Goal: Task Accomplishment & Management: Complete application form

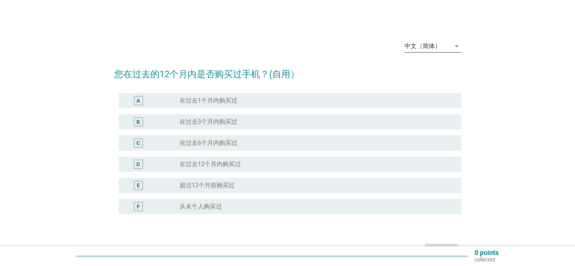
click at [457, 42] on icon "arrow_drop_down" at bounding box center [456, 46] width 9 height 9
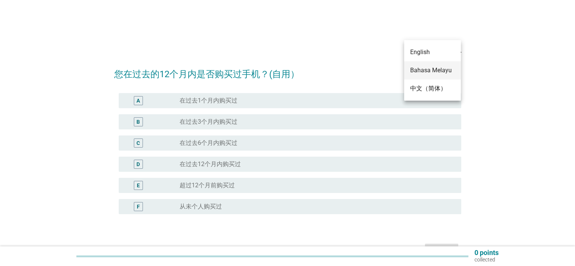
click at [441, 71] on div "Bahasa Melayu" at bounding box center [432, 70] width 45 height 9
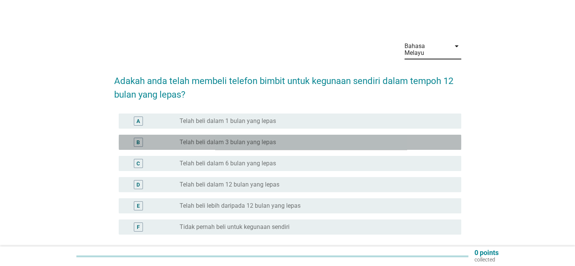
click at [136, 138] on div "B" at bounding box center [137, 142] width 3 height 8
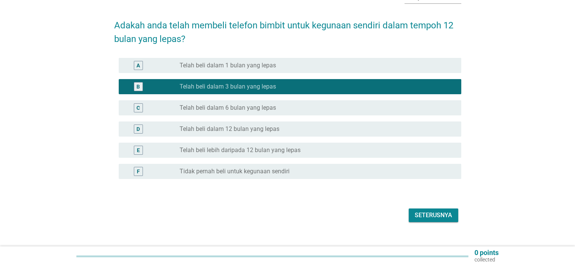
scroll to position [60, 0]
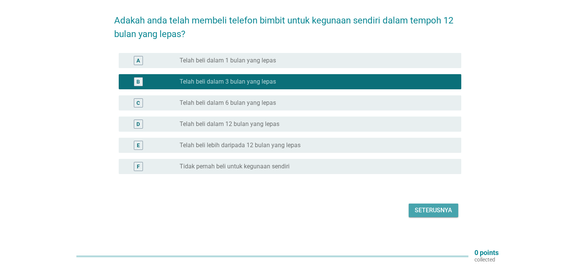
click at [438, 206] on div "Seterusnya" at bounding box center [433, 210] width 37 height 9
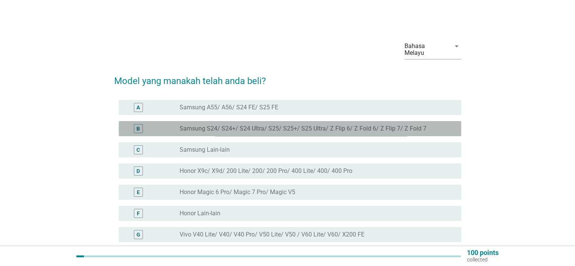
click at [153, 124] on div "B" at bounding box center [152, 128] width 55 height 9
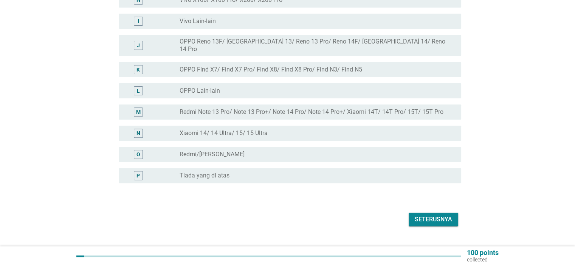
scroll to position [258, 0]
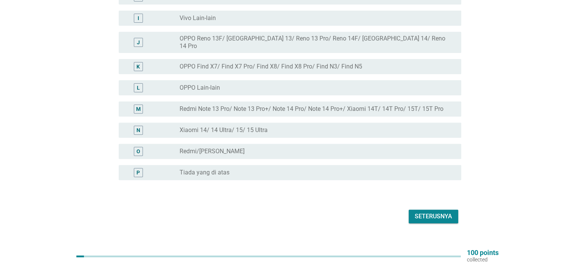
click at [442, 212] on div "Seterusnya" at bounding box center [433, 216] width 37 height 9
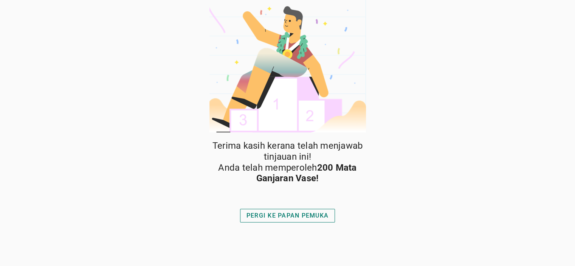
click at [280, 215] on div "PERGI KE PAPAN PEMUKA" at bounding box center [287, 215] width 82 height 9
